Goal: Navigation & Orientation: Find specific page/section

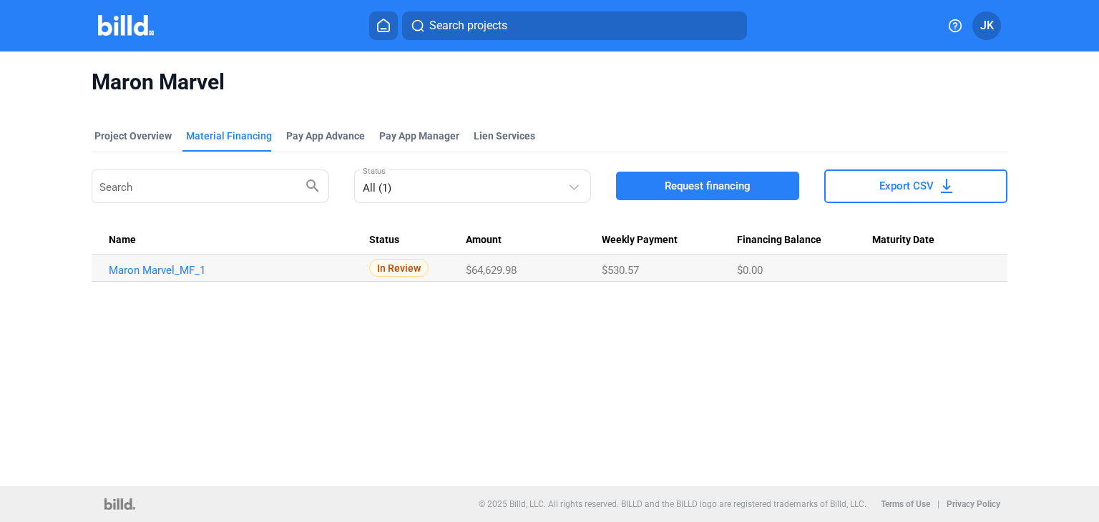
click at [117, 24] on img at bounding box center [126, 25] width 57 height 21
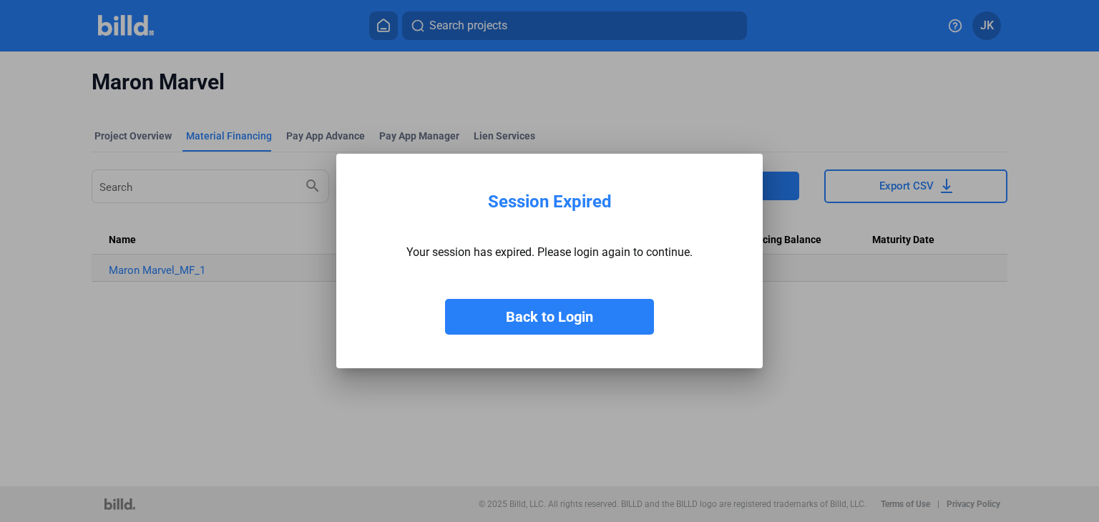
click at [498, 315] on button "Back to Login" at bounding box center [549, 317] width 209 height 36
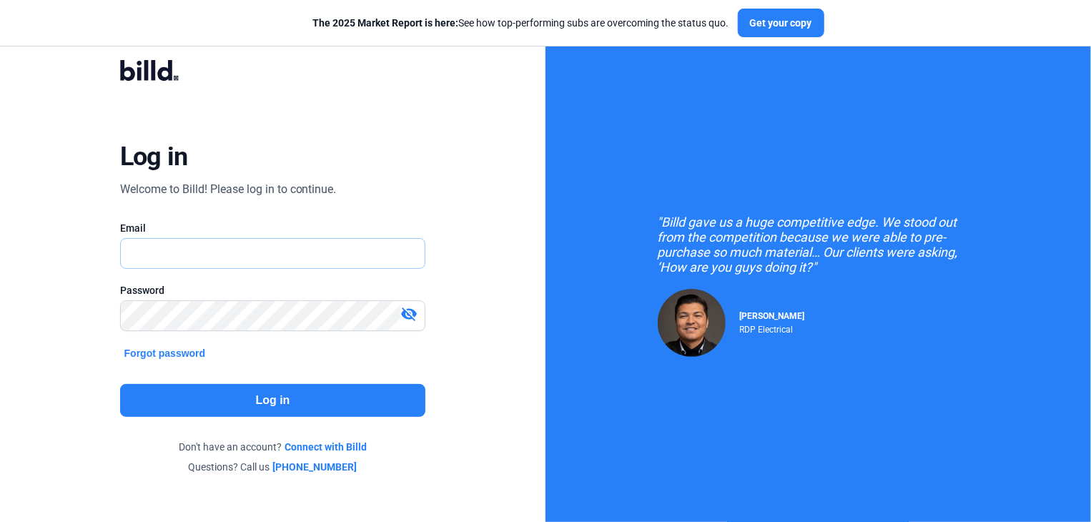
click at [166, 243] on input "text" at bounding box center [273, 253] width 305 height 29
type input "[EMAIL_ADDRESS][DOMAIN_NAME]"
click at [275, 390] on button "Log in" at bounding box center [273, 400] width 306 height 33
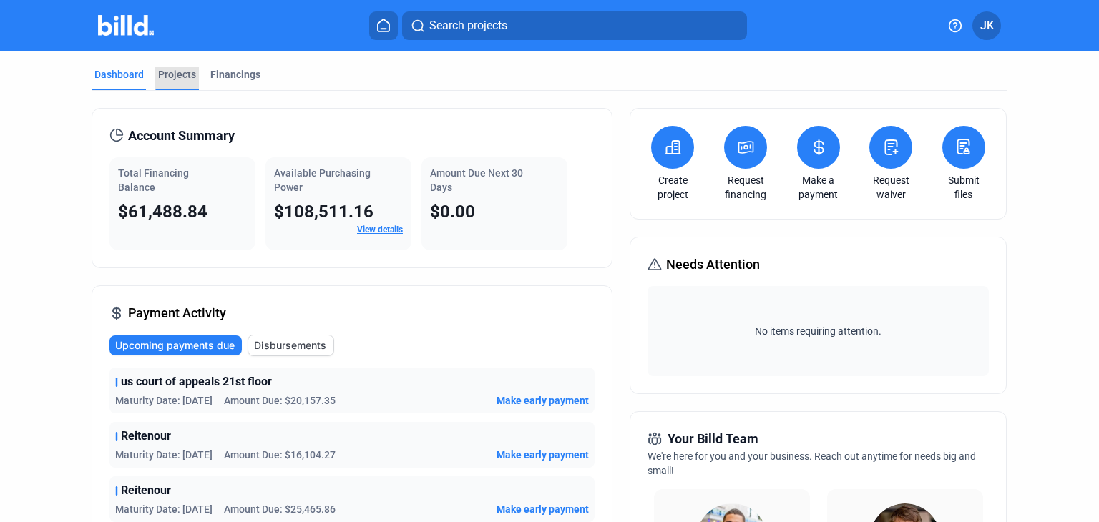
click at [172, 72] on div "Projects" at bounding box center [177, 74] width 38 height 14
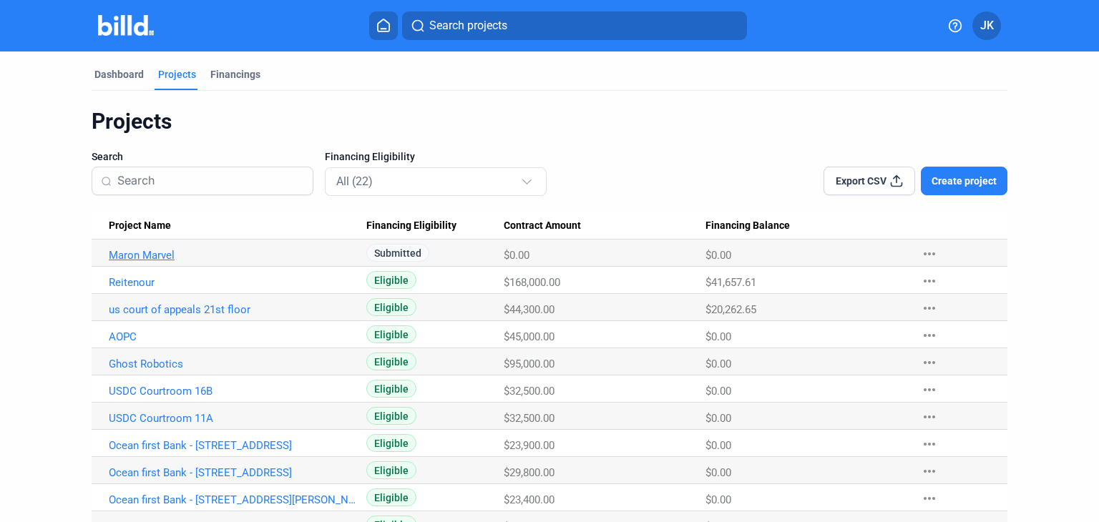
click at [330, 250] on link "Maron Marvel" at bounding box center [233, 255] width 248 height 13
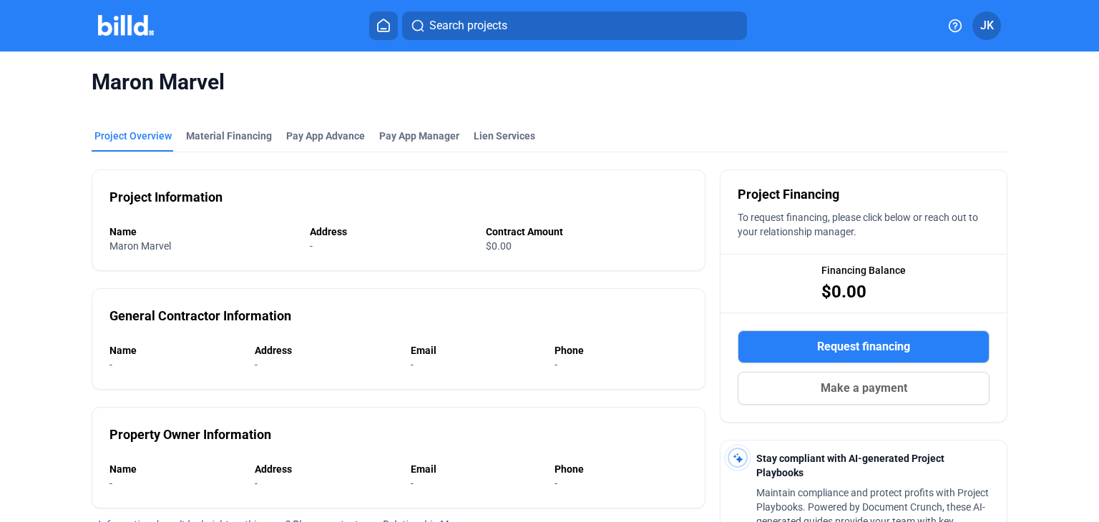
click at [112, 26] on img at bounding box center [126, 25] width 57 height 21
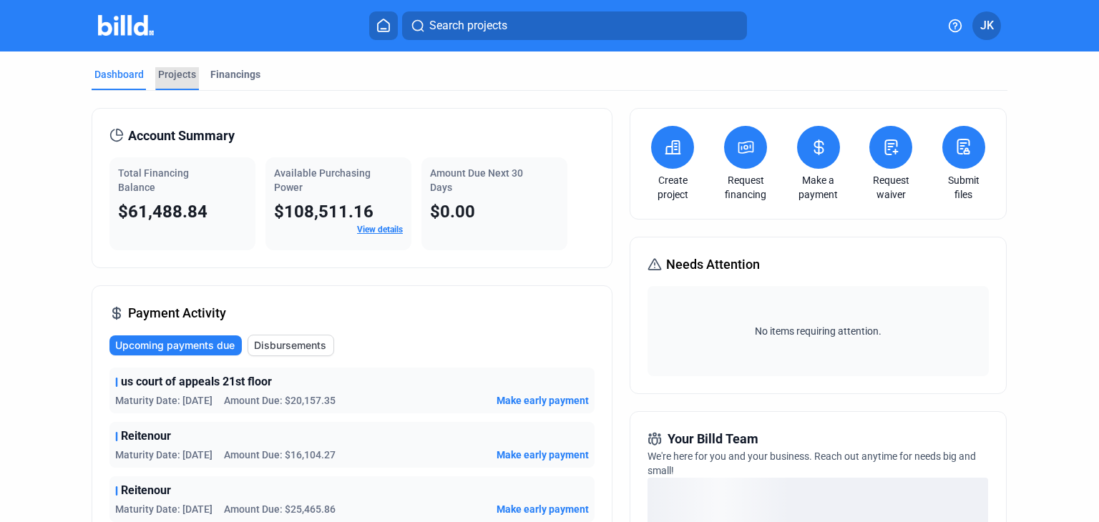
click at [180, 76] on div "Projects" at bounding box center [177, 74] width 38 height 14
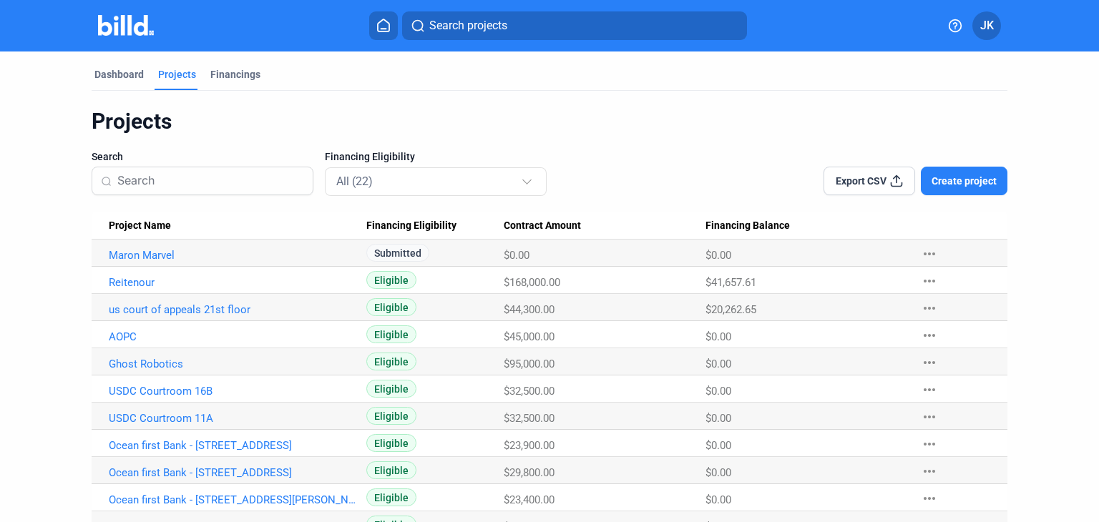
click at [930, 252] on mat-icon "more_horiz" at bounding box center [929, 253] width 17 height 17
